Goal: Task Accomplishment & Management: Complete application form

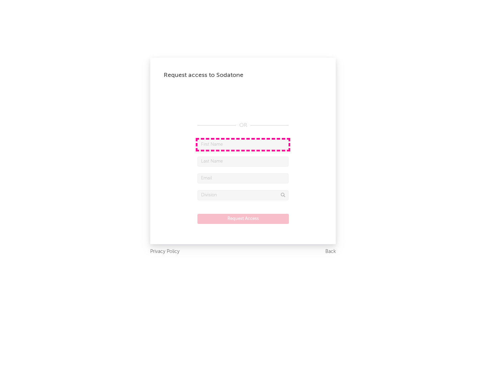
click at [243, 144] on input "text" at bounding box center [242, 145] width 91 height 10
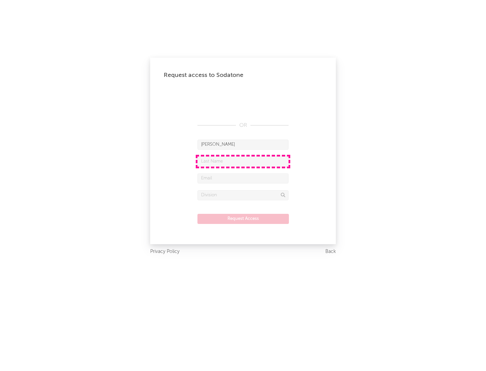
type input "[PERSON_NAME]"
click at [243, 161] on input "text" at bounding box center [242, 162] width 91 height 10
type input "[PERSON_NAME]"
click at [243, 178] on input "text" at bounding box center [242, 178] width 91 height 10
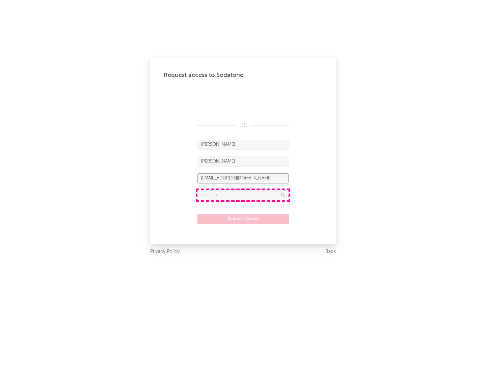
type input "[EMAIL_ADDRESS][DOMAIN_NAME]"
click at [243, 195] on input "text" at bounding box center [242, 195] width 91 height 10
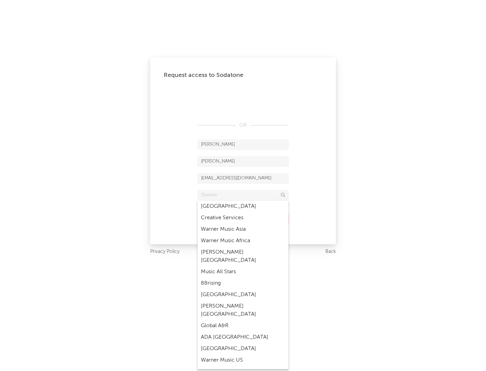
click at [243, 266] on div "Music All Stars" at bounding box center [242, 271] width 91 height 11
type input "Music All Stars"
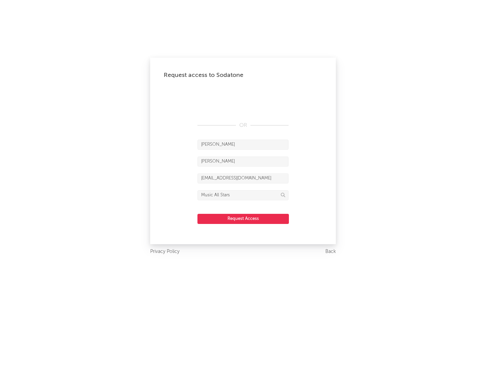
click at [243, 219] on button "Request Access" at bounding box center [242, 219] width 91 height 10
